Goal: Navigation & Orientation: Go to known website

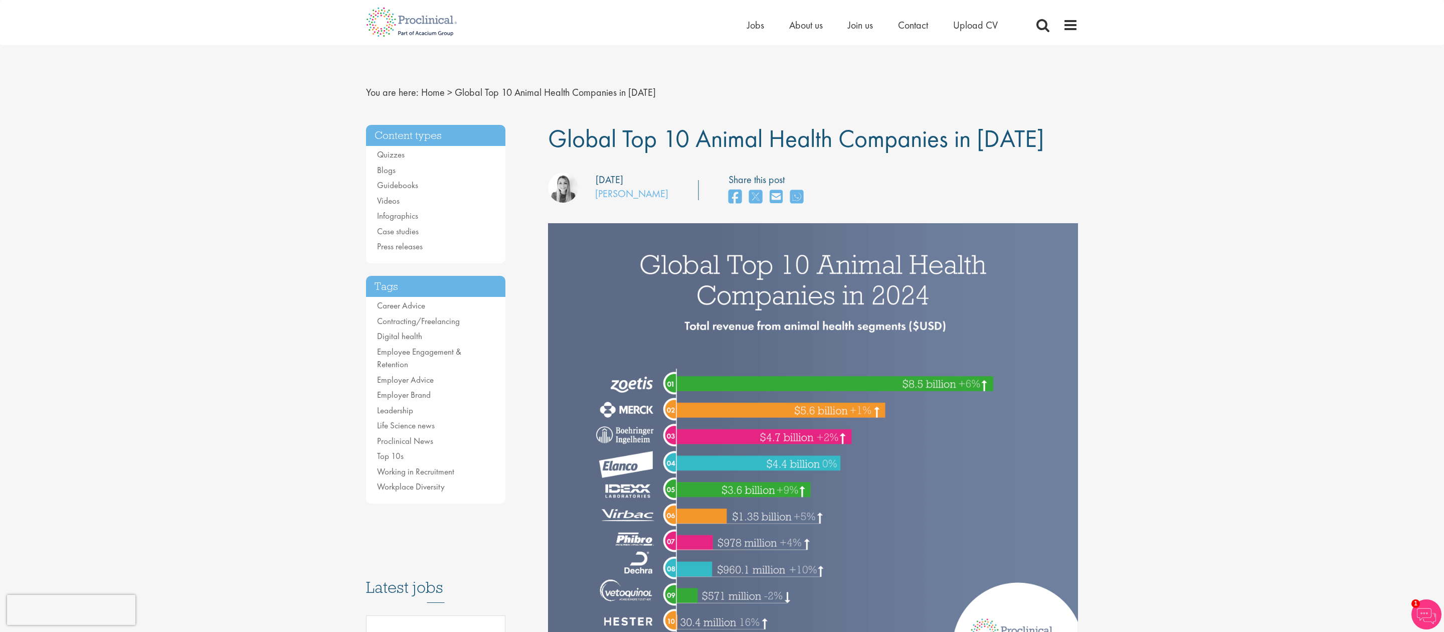
scroll to position [1, 0]
click at [431, 90] on link "Home" at bounding box center [433, 91] width 24 height 13
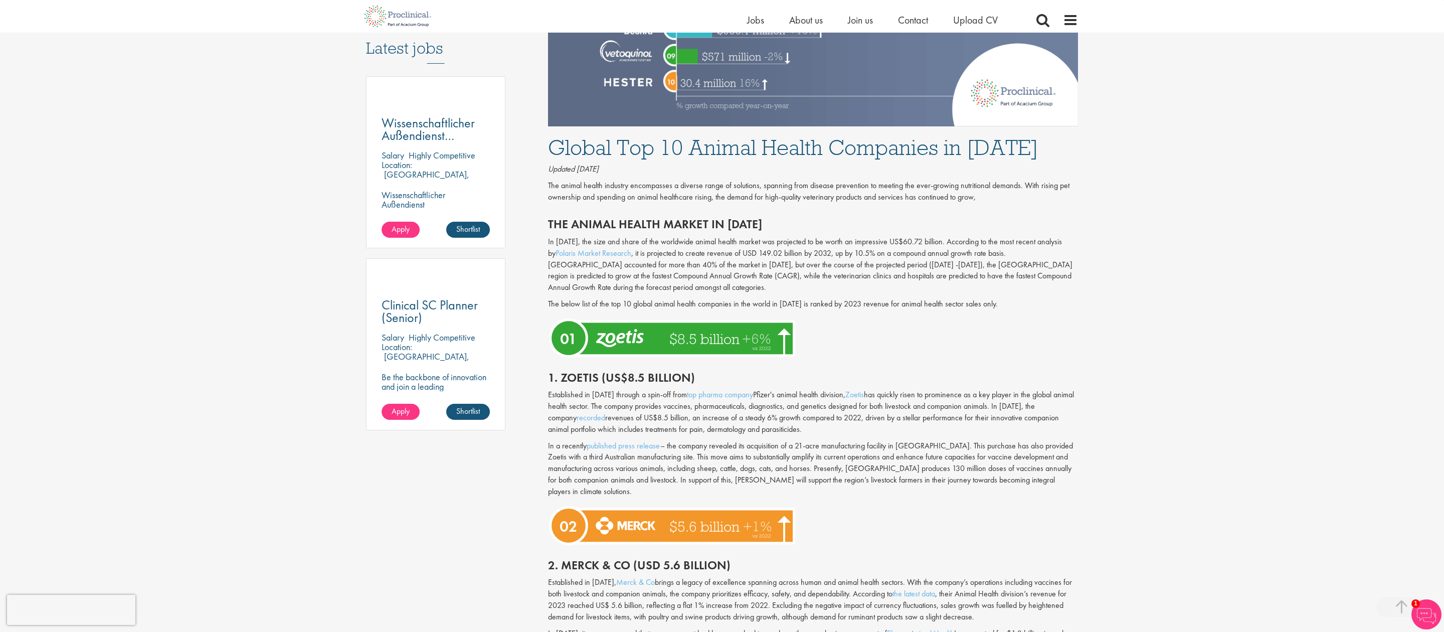
scroll to position [469, 0]
